Goal: Information Seeking & Learning: Learn about a topic

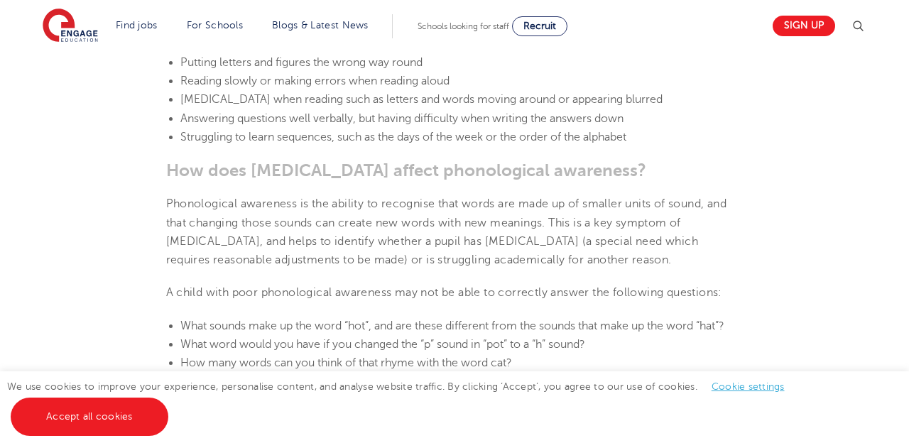
scroll to position [1360, 0]
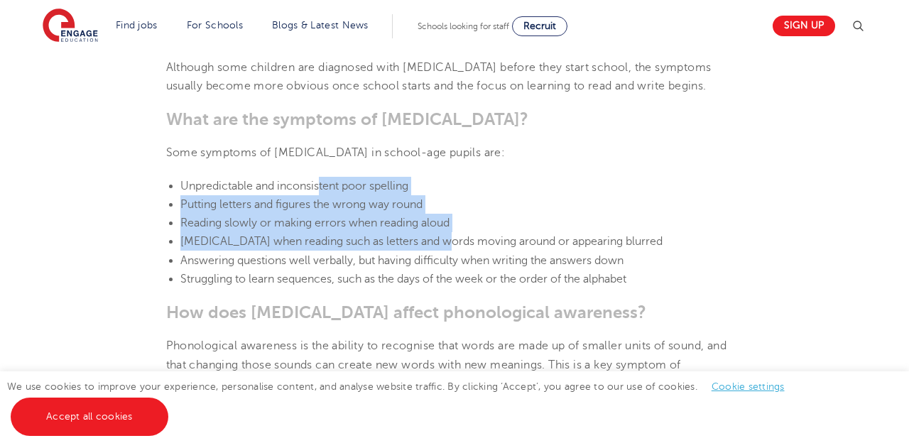
drag, startPoint x: 322, startPoint y: 185, endPoint x: 435, endPoint y: 244, distance: 126.7
click at [432, 244] on ul "Unpredictable and inconsistent poor spelling Putting letters and figures the wr…" at bounding box center [454, 233] width 577 height 112
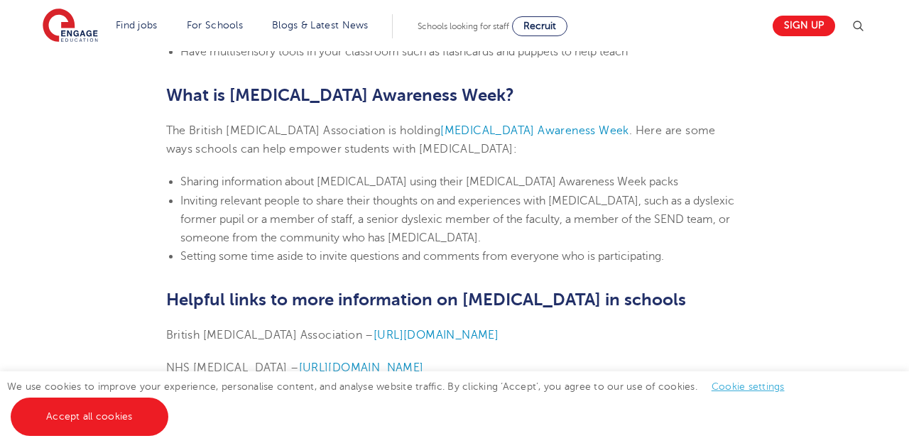
scroll to position [3341, 0]
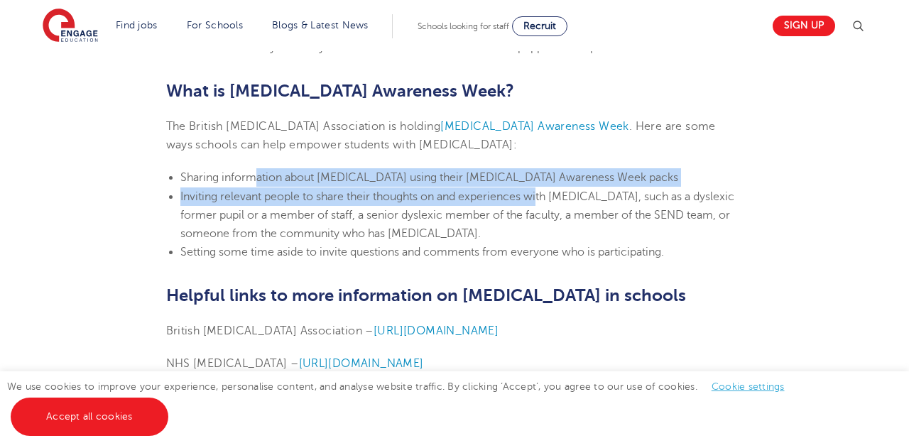
drag, startPoint x: 258, startPoint y: 178, endPoint x: 542, endPoint y: 190, distance: 284.3
click at [542, 190] on ul "Sharing information about dyslexia using their Dyslexia Awareness Week packs In…" at bounding box center [454, 214] width 577 height 93
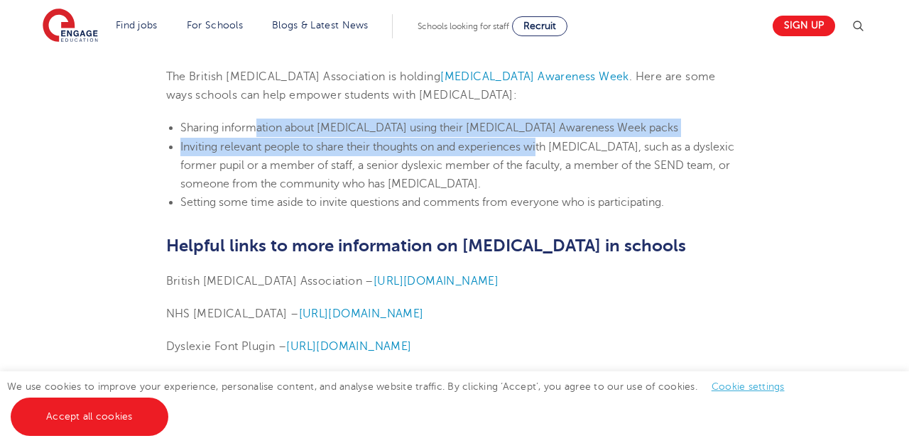
scroll to position [3439, 0]
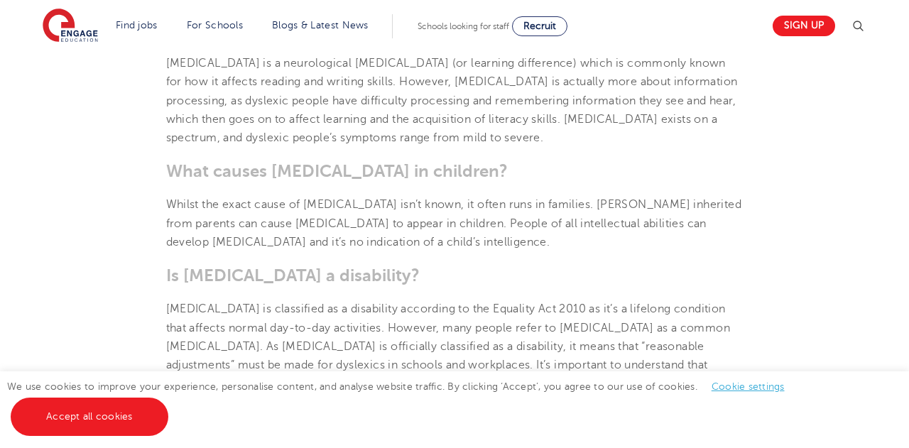
scroll to position [693, 0]
